Goal: Transaction & Acquisition: Purchase product/service

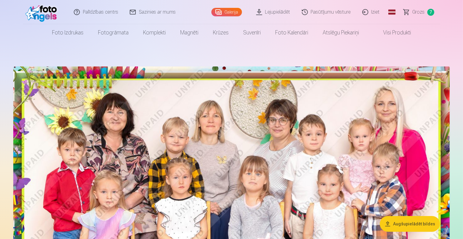
click at [420, 11] on span "Grozs" at bounding box center [418, 11] width 12 height 7
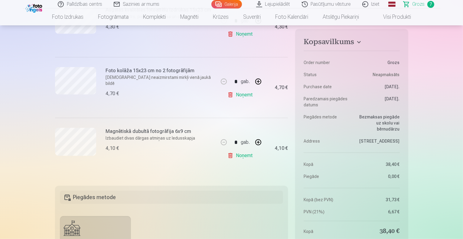
scroll to position [389, 0]
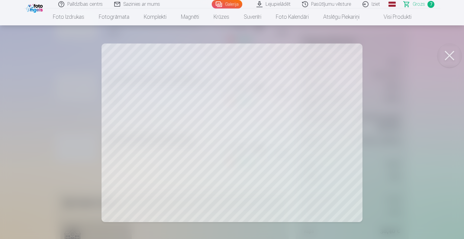
click at [452, 51] on button at bounding box center [449, 56] width 24 height 24
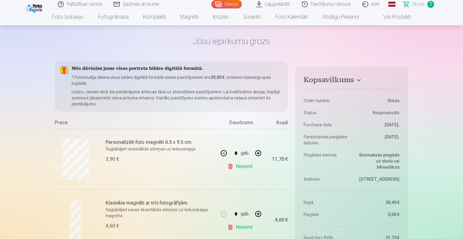
scroll to position [0, 0]
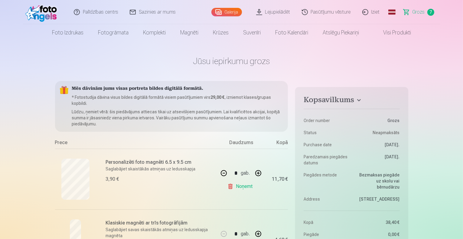
click at [402, 31] on link "Visi produkti" at bounding box center [392, 32] width 52 height 17
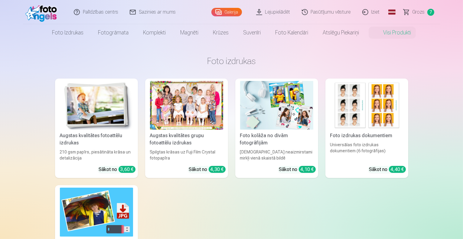
click at [376, 103] on img at bounding box center [366, 105] width 73 height 49
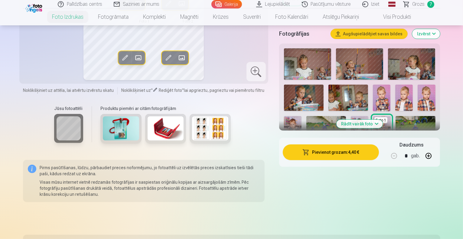
scroll to position [163, 0]
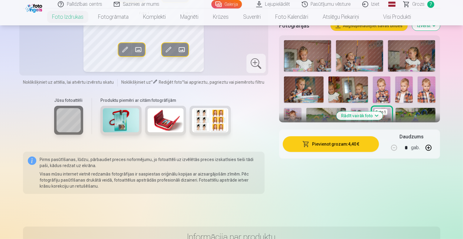
click at [382, 114] on button "Rādīt vairāk foto" at bounding box center [359, 115] width 46 height 8
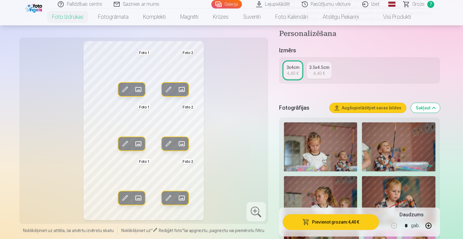
scroll to position [0, 0]
